Goal: Information Seeking & Learning: Learn about a topic

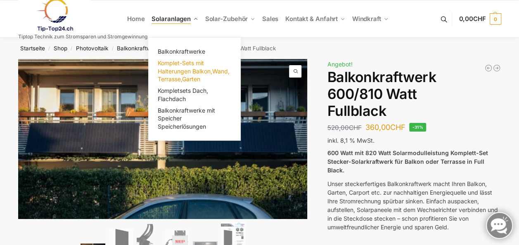
click at [181, 72] on span "Komplet-Sets mit Halterungen Balkon,Wand, Terrasse,Garten" at bounding box center [194, 70] width 72 height 23
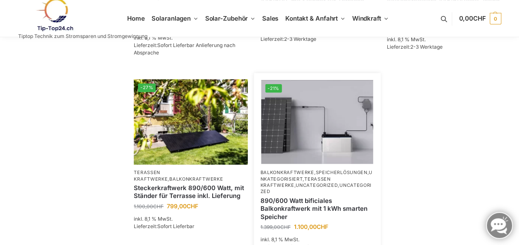
scroll to position [313, 0]
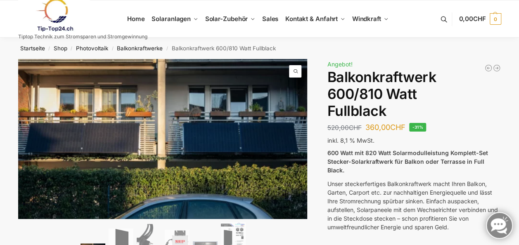
click at [339, 64] on span "Angebot!" at bounding box center [339, 64] width 25 height 7
click at [204, 48] on nav "Startseite / Shop / Photovoltaik / Balkonkraftwerke / Balkonkraftwerk 600/810 W…" at bounding box center [259, 48] width 513 height 21
click at [127, 47] on link "Balkonkraftwerke" at bounding box center [140, 48] width 46 height 7
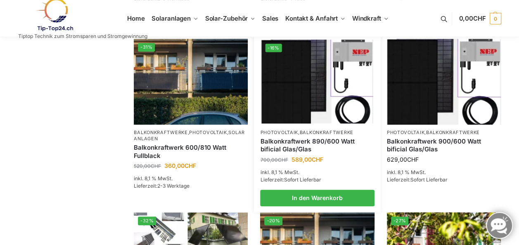
scroll to position [372, 0]
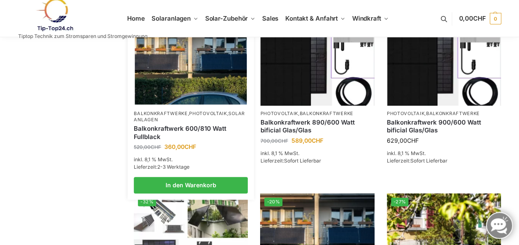
click at [204, 91] on img at bounding box center [191, 63] width 112 height 84
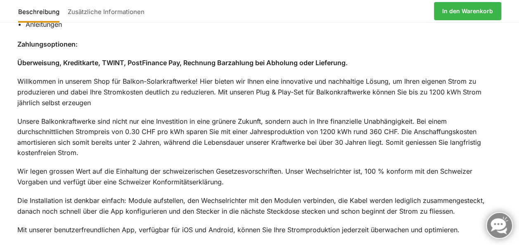
scroll to position [950, 0]
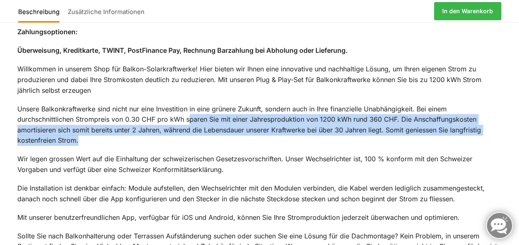
drag, startPoint x: 187, startPoint y: 102, endPoint x: 383, endPoint y: 119, distance: 196.1
click at [383, 119] on p "Unsere Balkonkraftwerke sind nicht nur eine Investition in eine grünere Zukunft…" at bounding box center [259, 125] width 485 height 42
click at [382, 119] on p "Unsere Balkonkraftwerke sind nicht nur eine Investition in eine grünere Zukunft…" at bounding box center [259, 125] width 485 height 42
